Goal: Information Seeking & Learning: Learn about a topic

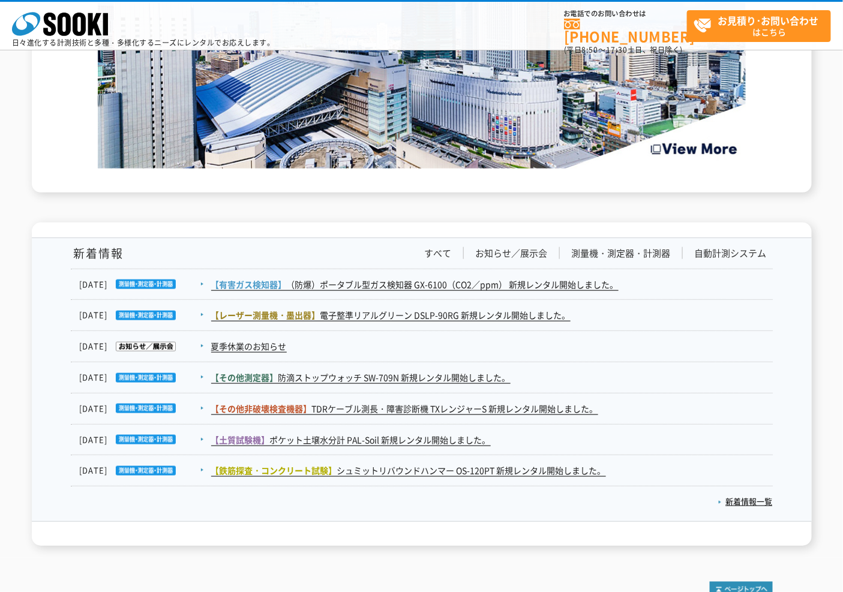
scroll to position [1921, 0]
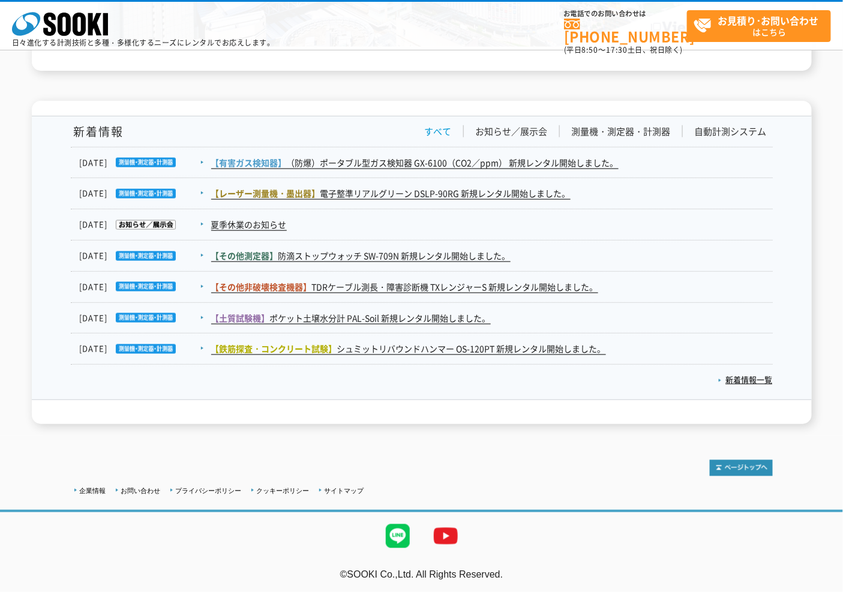
click at [432, 133] on link "すべて" at bounding box center [438, 131] width 27 height 13
drag, startPoint x: 729, startPoint y: 371, endPoint x: 745, endPoint y: 387, distance: 22.5
click at [730, 374] on p "新着情報一覧" at bounding box center [422, 378] width 702 height 26
click at [740, 380] on link "新着情報一覧" at bounding box center [745, 379] width 55 height 11
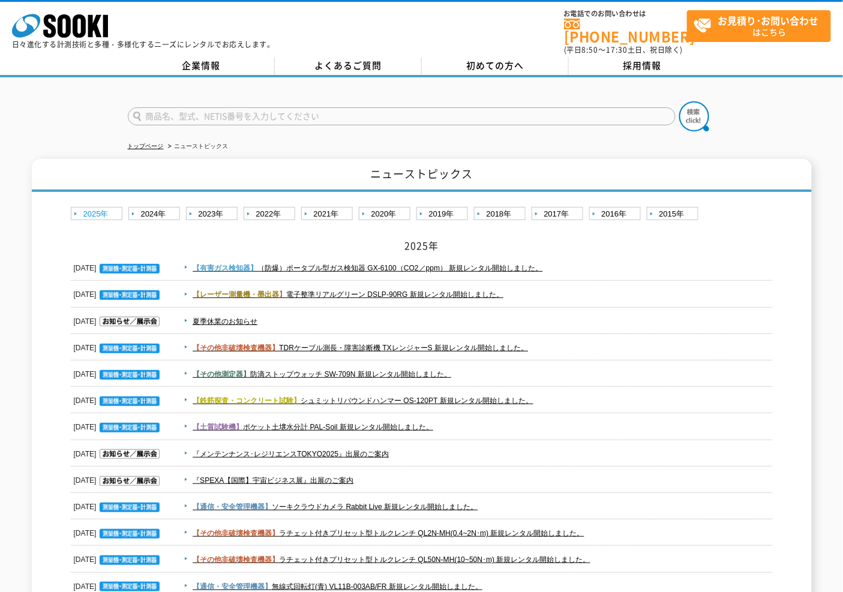
click at [106, 207] on link "2025年" at bounding box center [98, 214] width 55 height 15
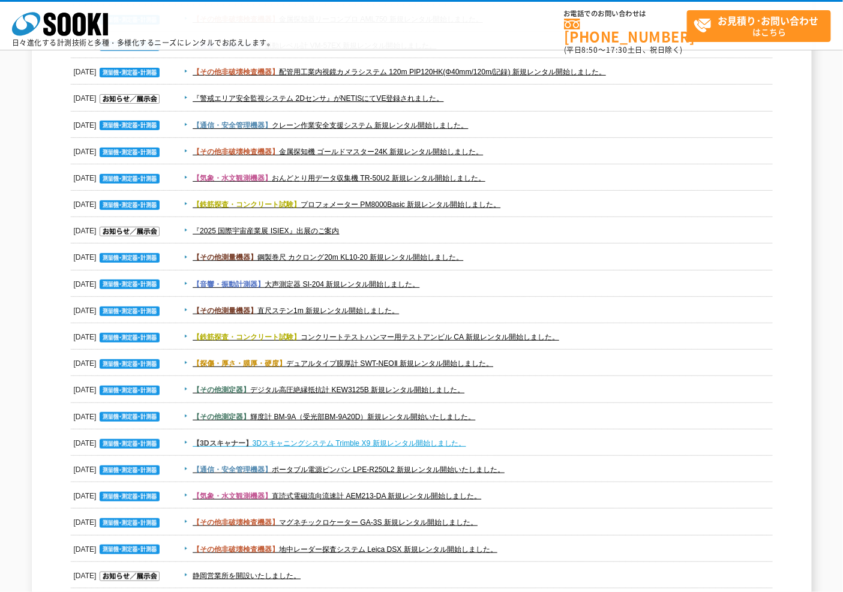
scroll to position [1666, 0]
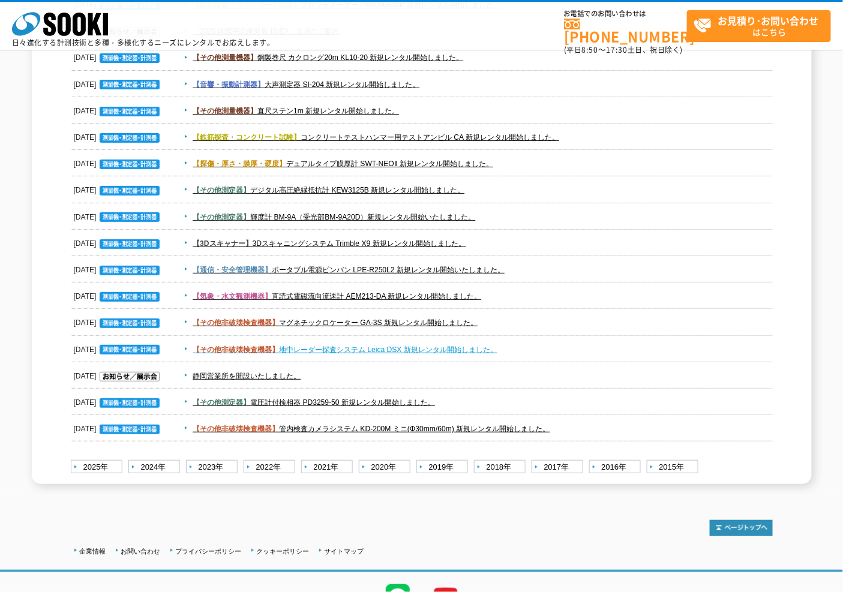
click at [423, 345] on link "【その他非破壊検査機器】 地中レーダー探査システム Leica DSX 新規レンタル開始しました。" at bounding box center [345, 349] width 305 height 8
click at [411, 285] on dd "【気象・水文観測機器】 直読式電磁流向流速計 AEM213-DA 新規レンタル開始しました。" at bounding box center [422, 296] width 702 height 26
click at [419, 204] on dd "【その他測定器】 輝度計 BM-9A（受光部BM-9A20D）新規レンタル開始いたしました。" at bounding box center [422, 217] width 702 height 26
click at [419, 206] on dd "【その他測定器】 輝度計 BM-9A（受光部BM-9A20D）新規レンタル開始いたしました。" at bounding box center [422, 217] width 702 height 26
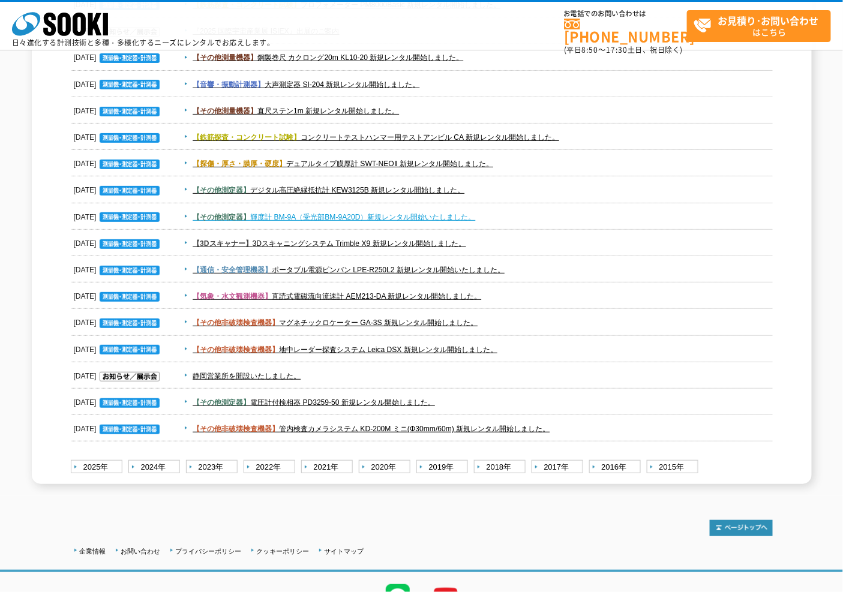
click at [414, 217] on link "【その他測定器】 輝度計 BM-9A（受光部BM-9A20D）新規レンタル開始いたしました。" at bounding box center [334, 217] width 282 height 8
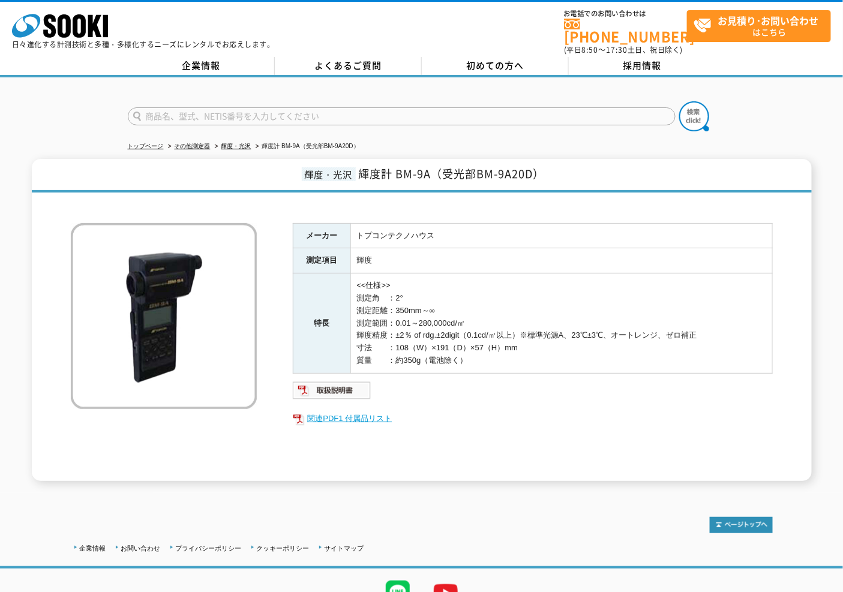
click at [358, 411] on link "関連PDF1 付属品リスト" at bounding box center [533, 419] width 480 height 16
